Goal: Find specific page/section: Find specific page/section

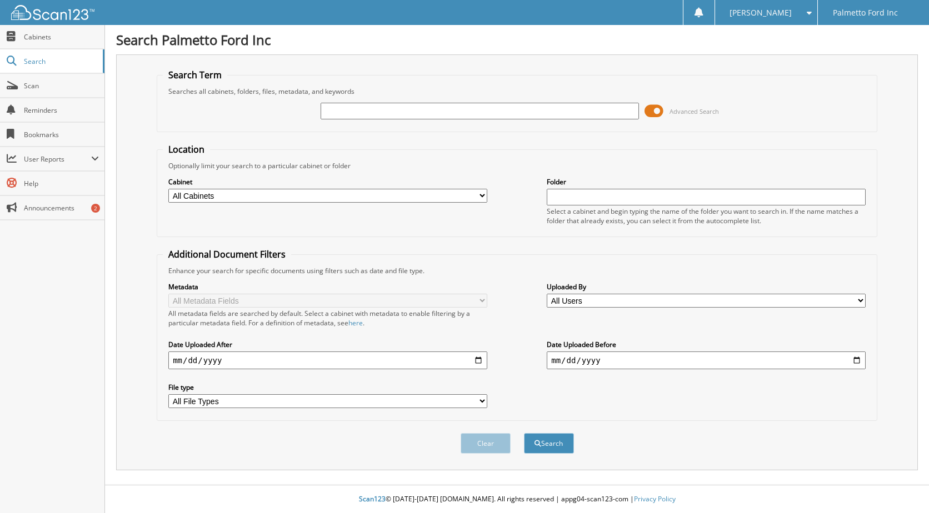
click at [355, 112] on input "text" at bounding box center [479, 111] width 319 height 17
type input "601458"
click at [543, 440] on button "Search" at bounding box center [549, 443] width 50 height 21
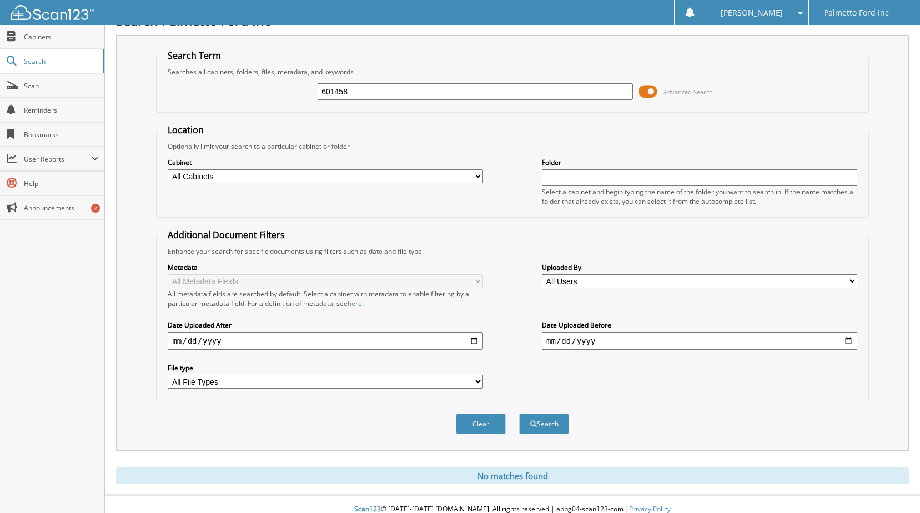
scroll to position [30, 0]
